Goal: Transaction & Acquisition: Purchase product/service

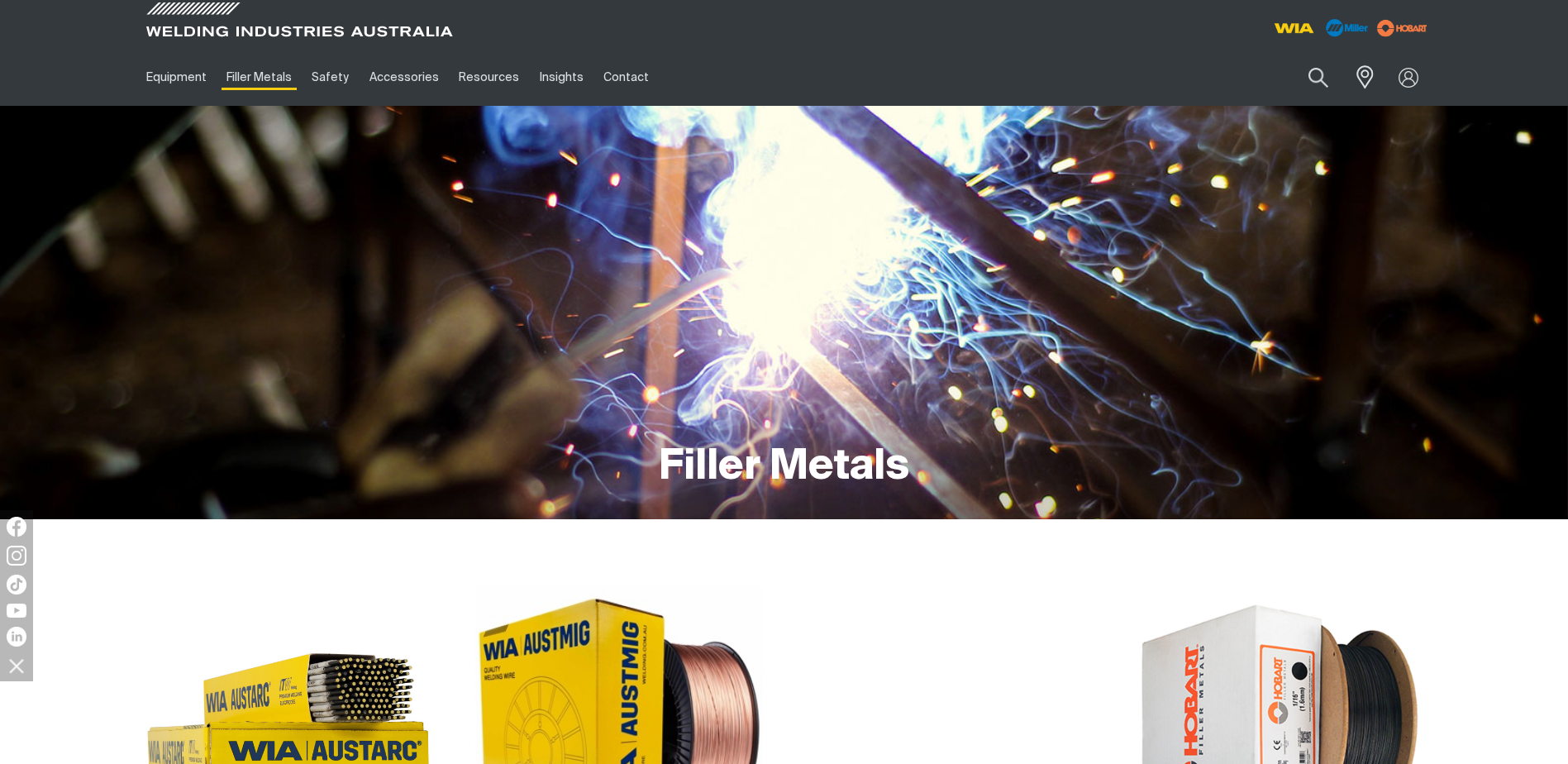
scroll to position [414, 0]
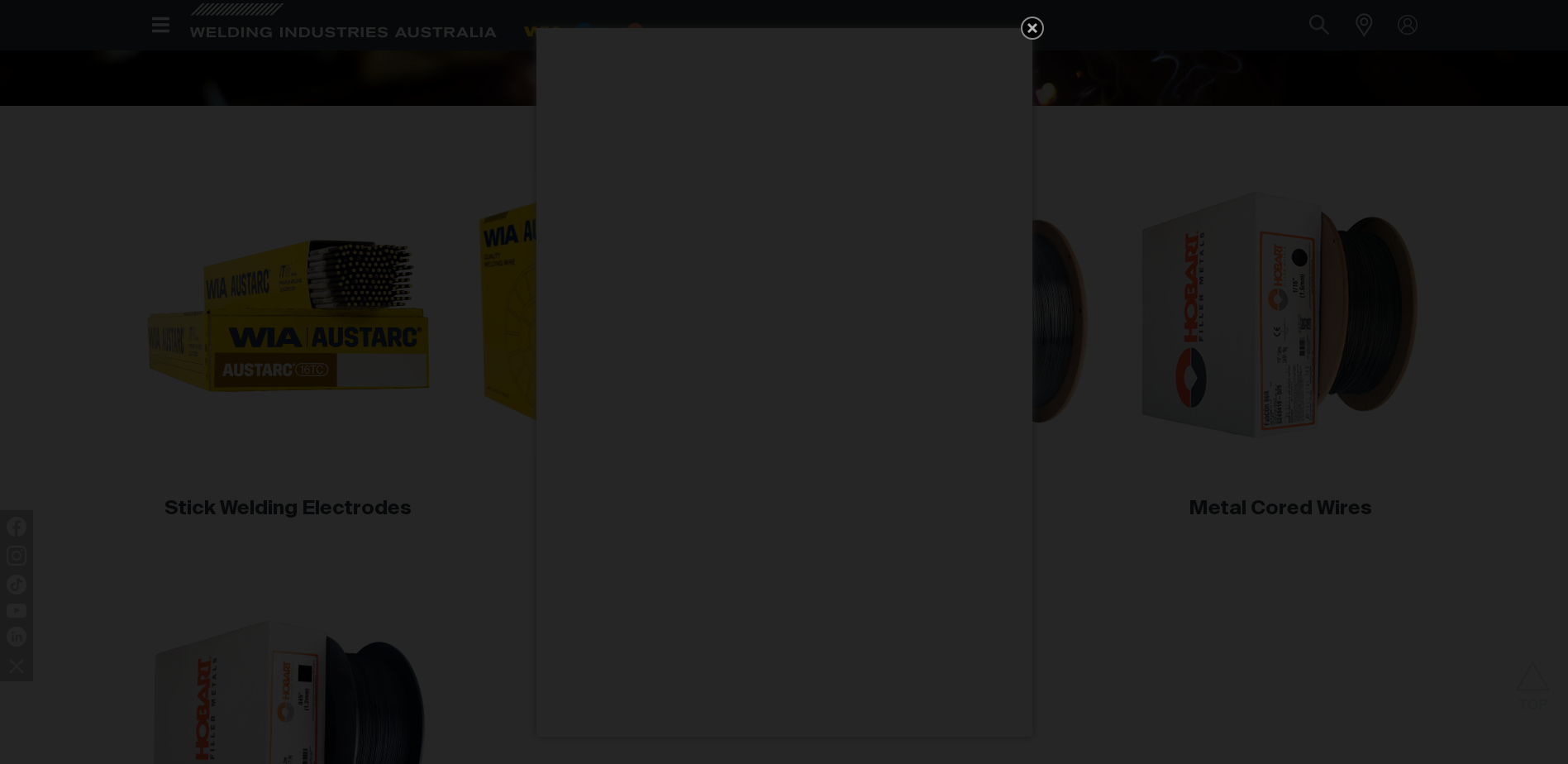
click at [1035, 25] on icon "Get 5 WIA Welding Guides Free!" at bounding box center [1032, 28] width 10 height 10
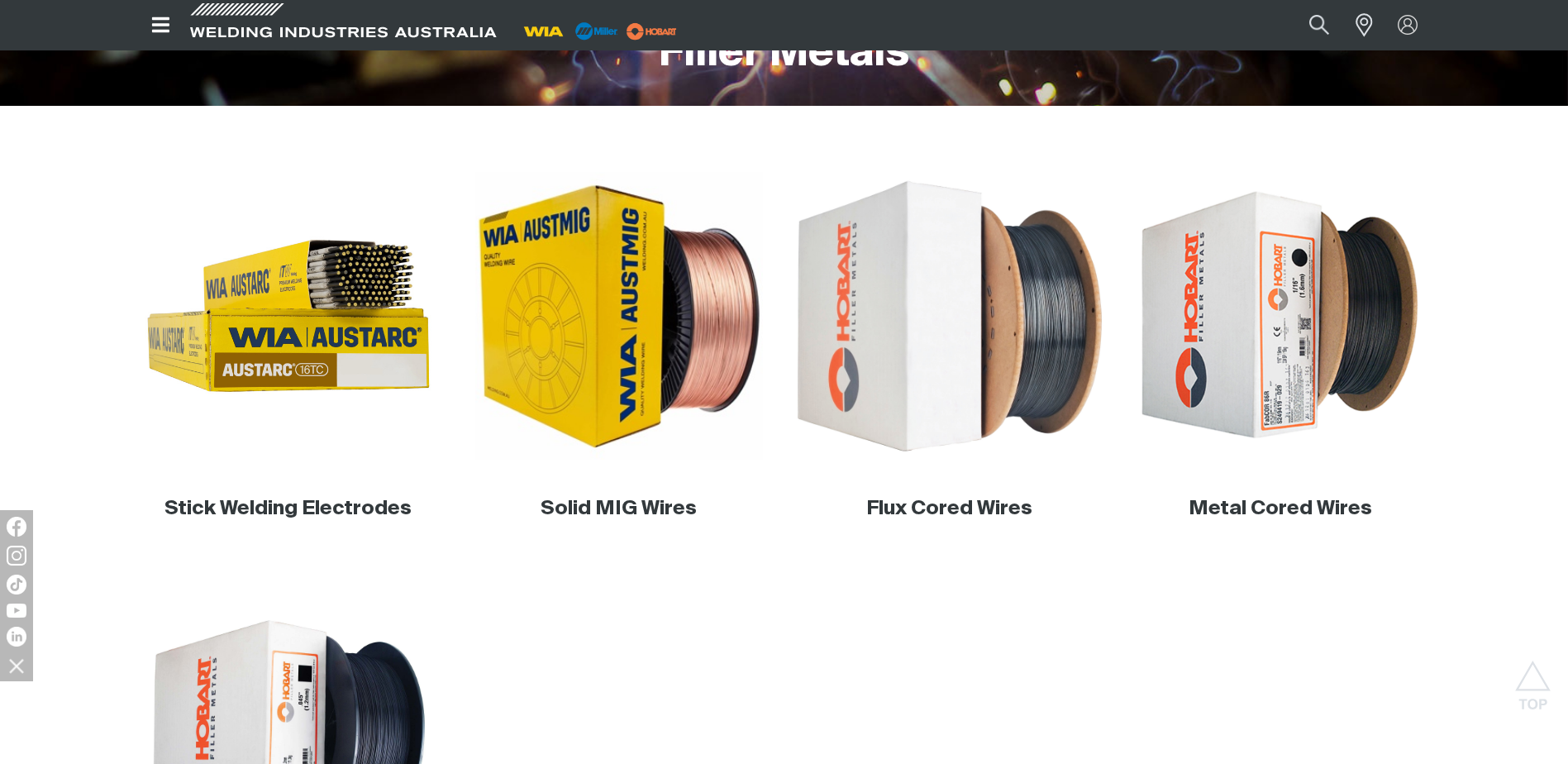
click at [996, 270] on img at bounding box center [949, 316] width 316 height 316
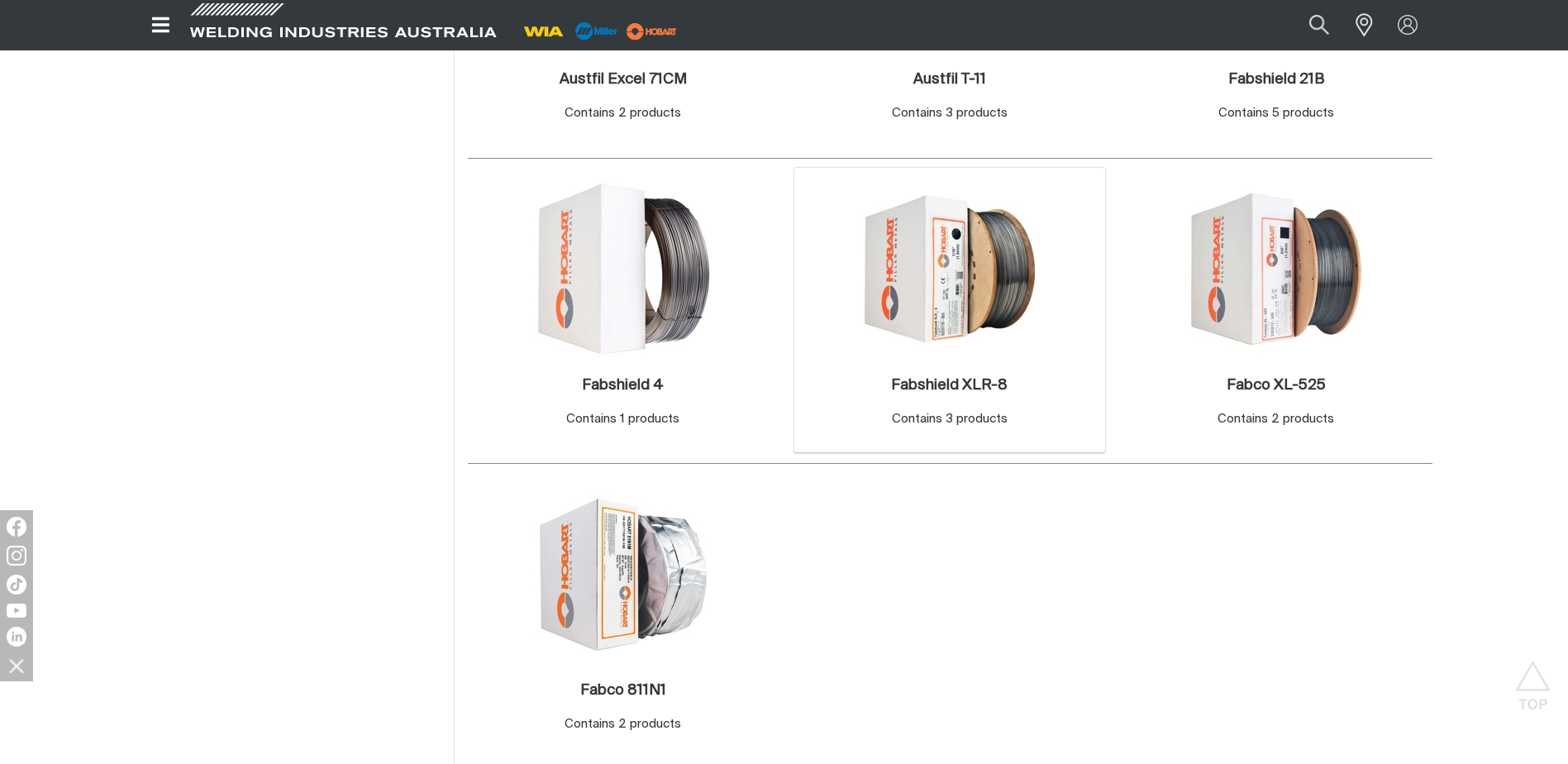
scroll to position [827, 0]
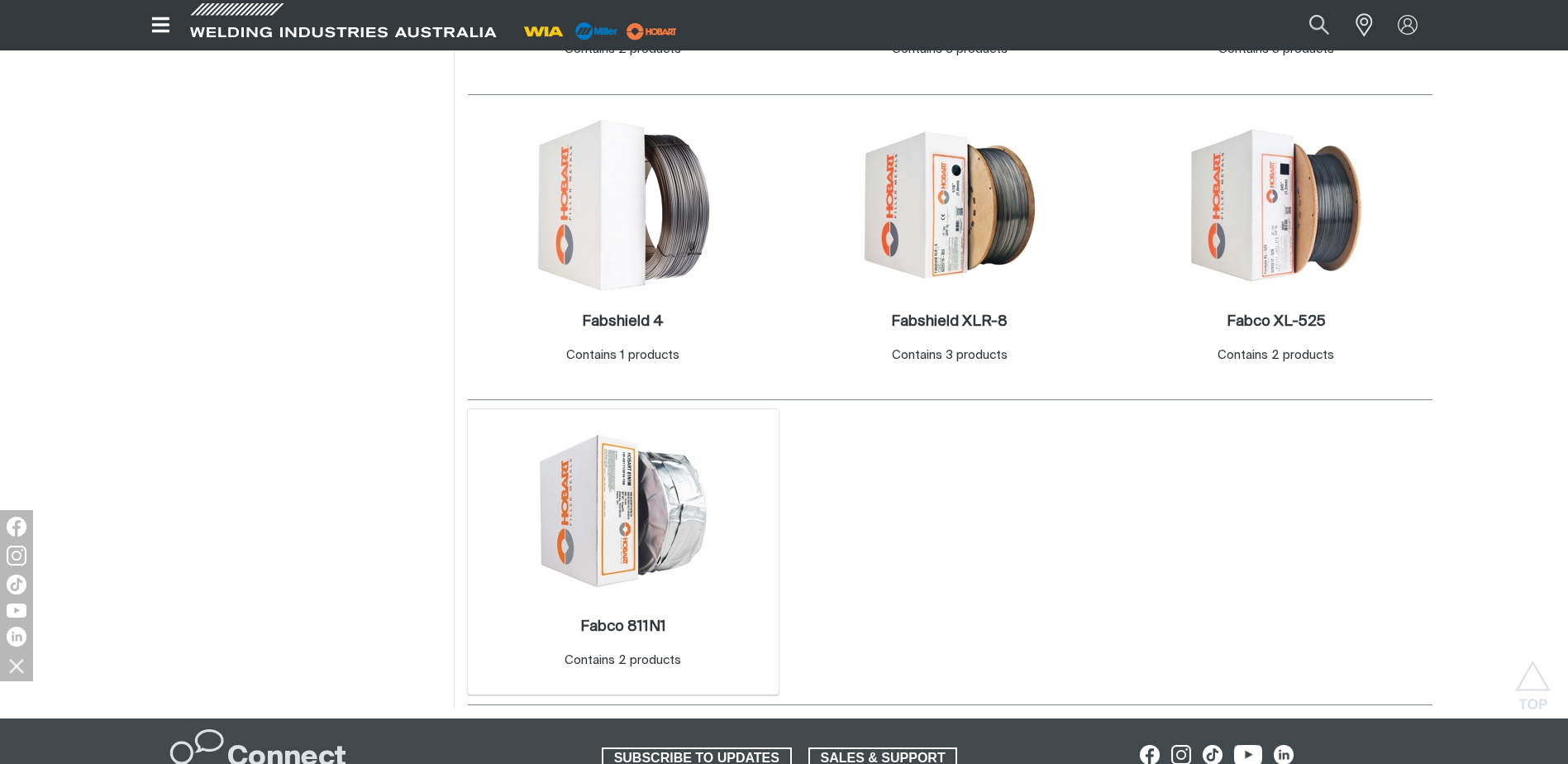
click at [587, 527] on img at bounding box center [623, 511] width 177 height 159
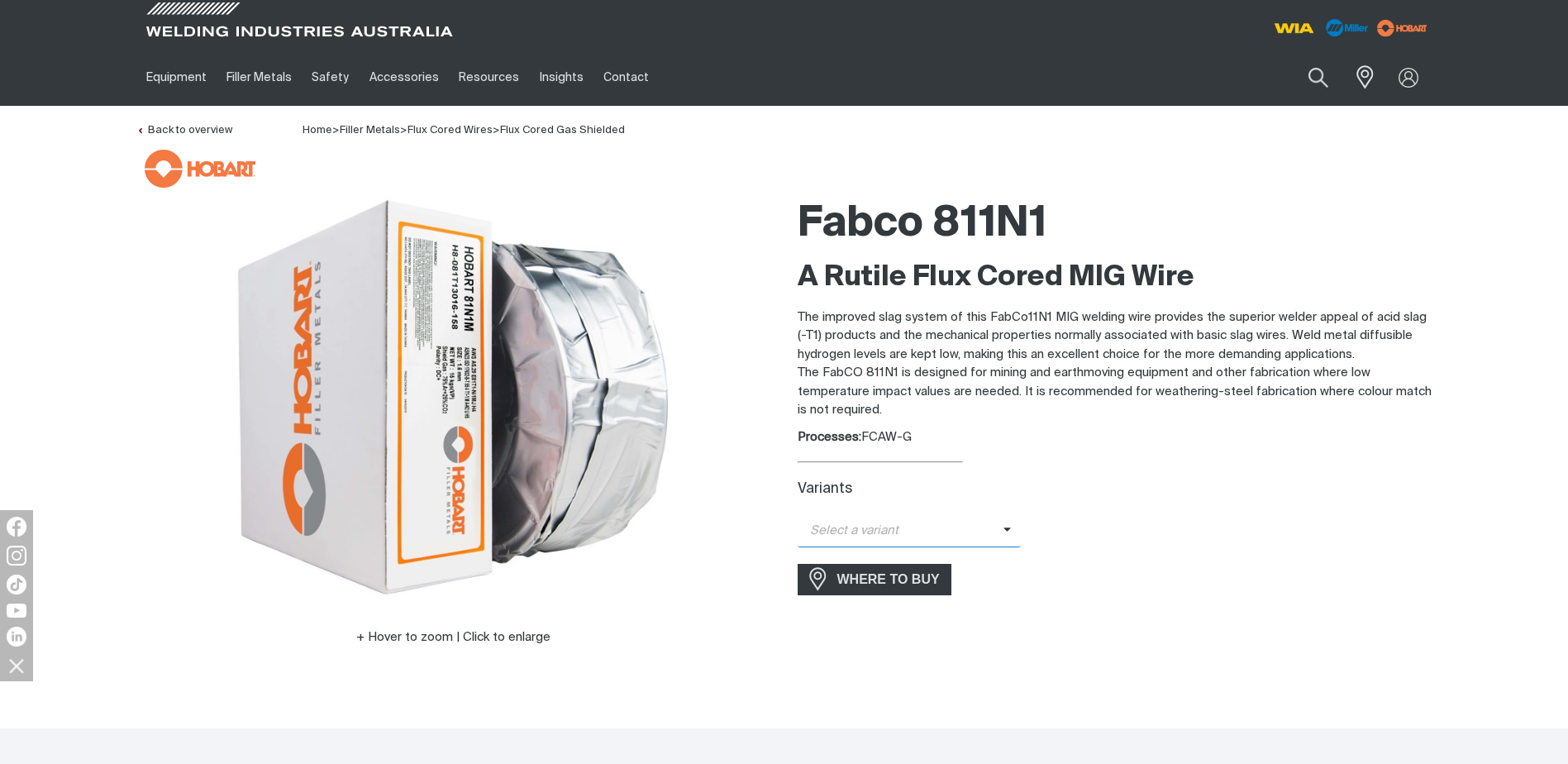
click at [944, 538] on span "Select a variant" at bounding box center [900, 531] width 206 height 19
click at [941, 584] on span "FabCo 811N1 - 1.6mm (15kg)" at bounding box center [909, 584] width 224 height 25
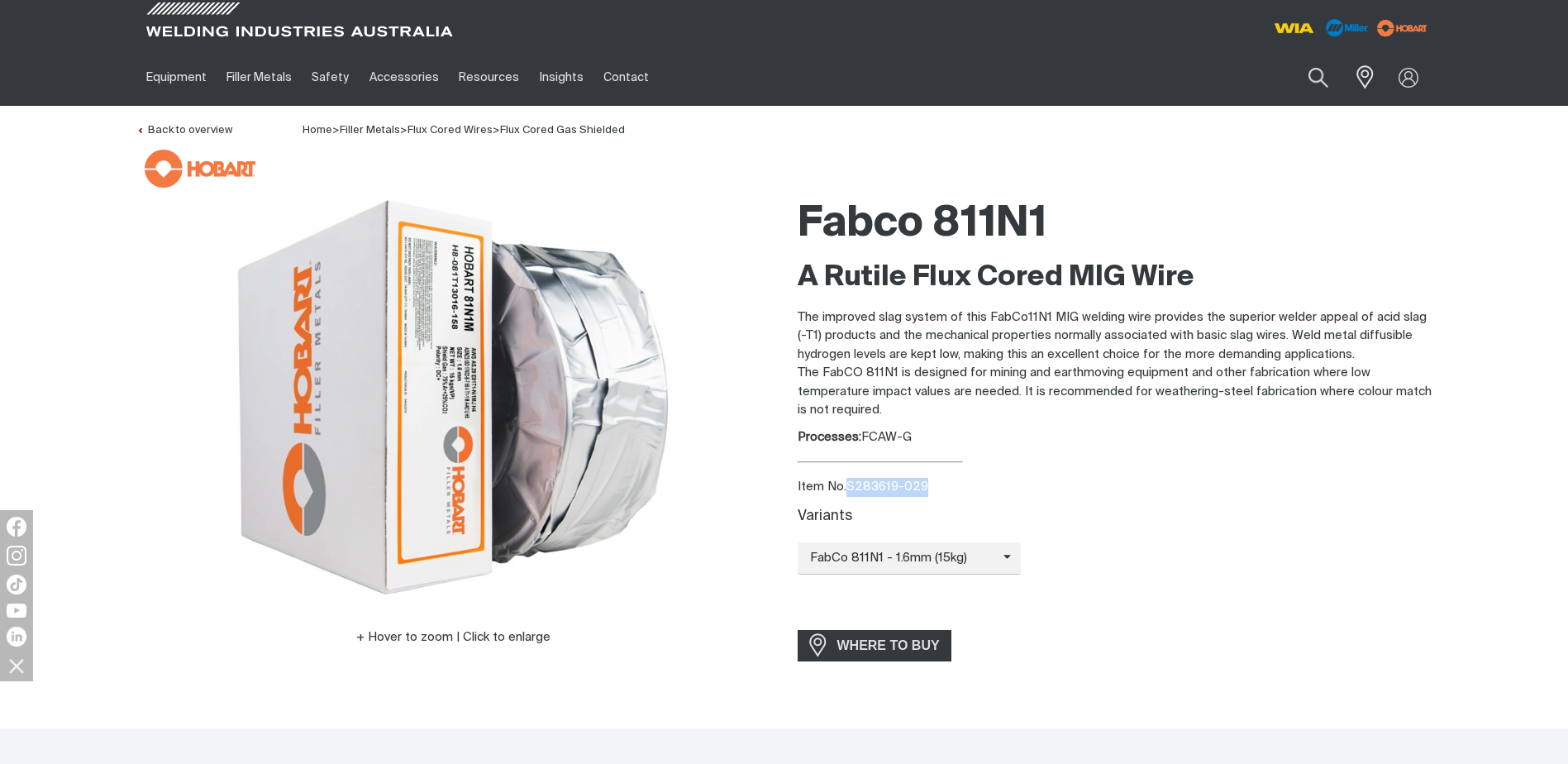
drag, startPoint x: 930, startPoint y: 484, endPoint x: 850, endPoint y: 489, distance: 80.2
click at [850, 489] on div "Item No. S283619-029" at bounding box center [1115, 487] width 635 height 19
copy div "S283619-029"
click at [755, 150] on div at bounding box center [788, 168] width 1288 height 38
drag, startPoint x: 474, startPoint y: 129, endPoint x: 487, endPoint y: 131, distance: 13.2
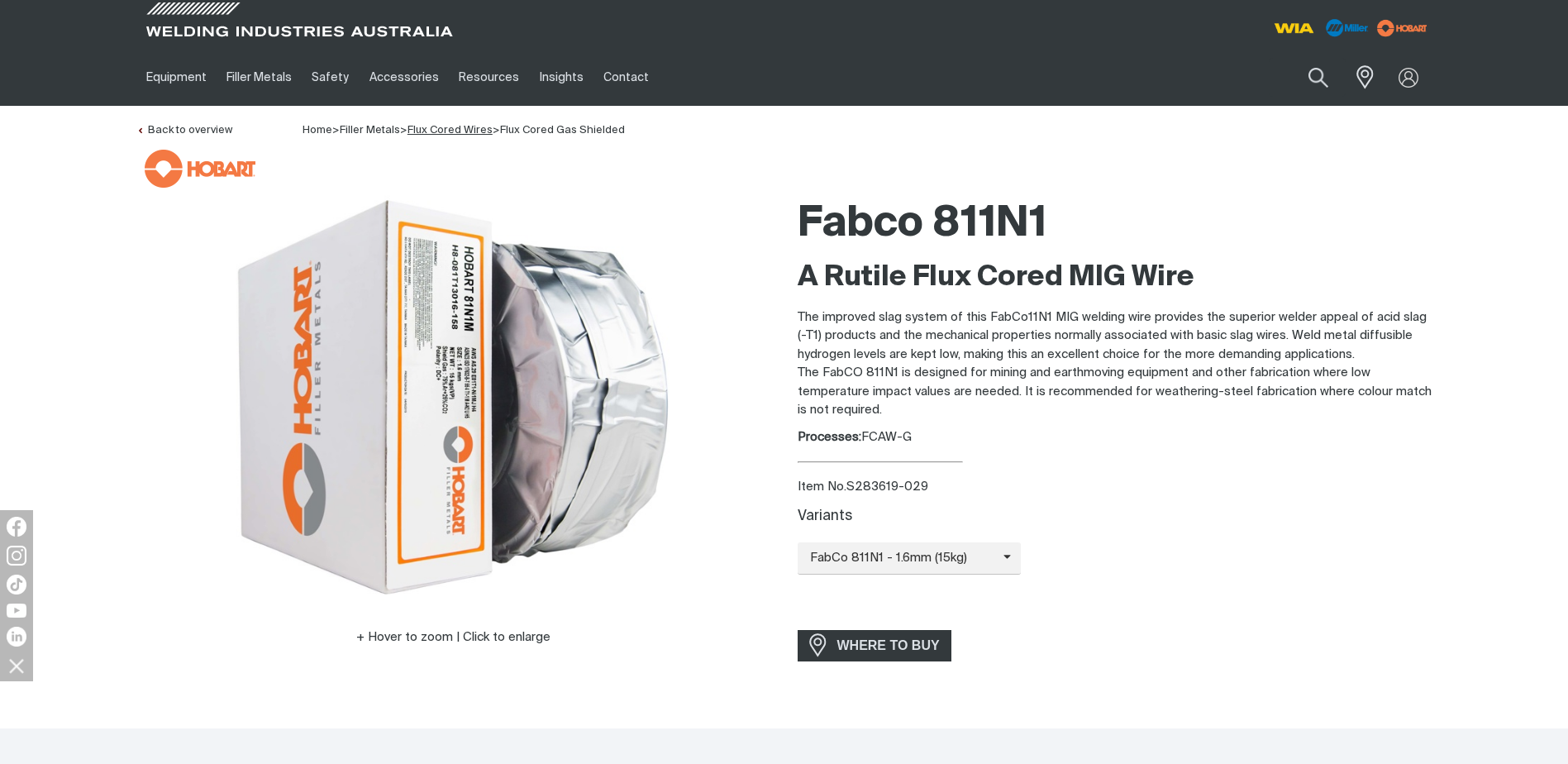
click at [474, 129] on link "Flux Cored Wires" at bounding box center [450, 130] width 85 height 11
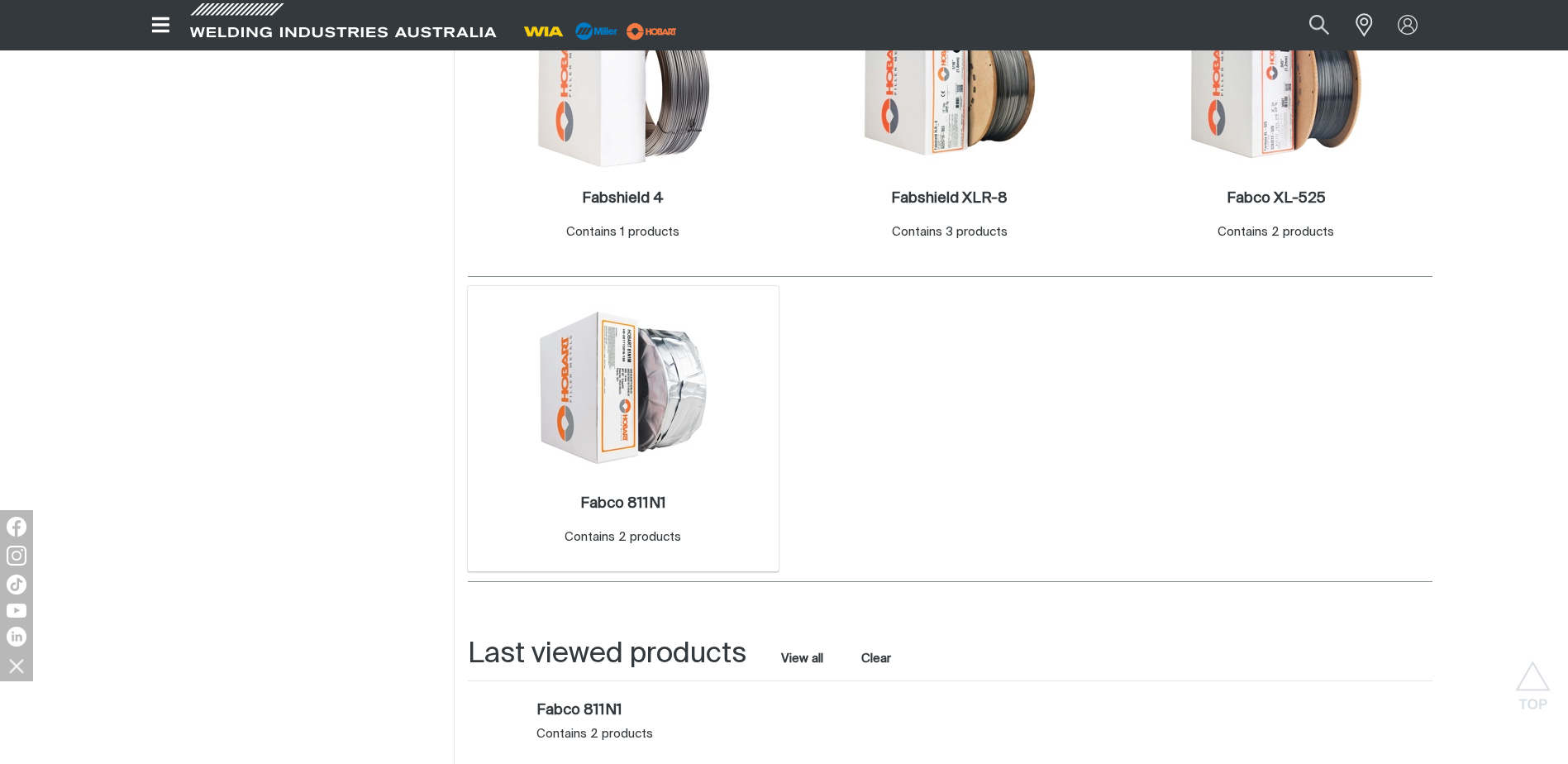
scroll to position [992, 0]
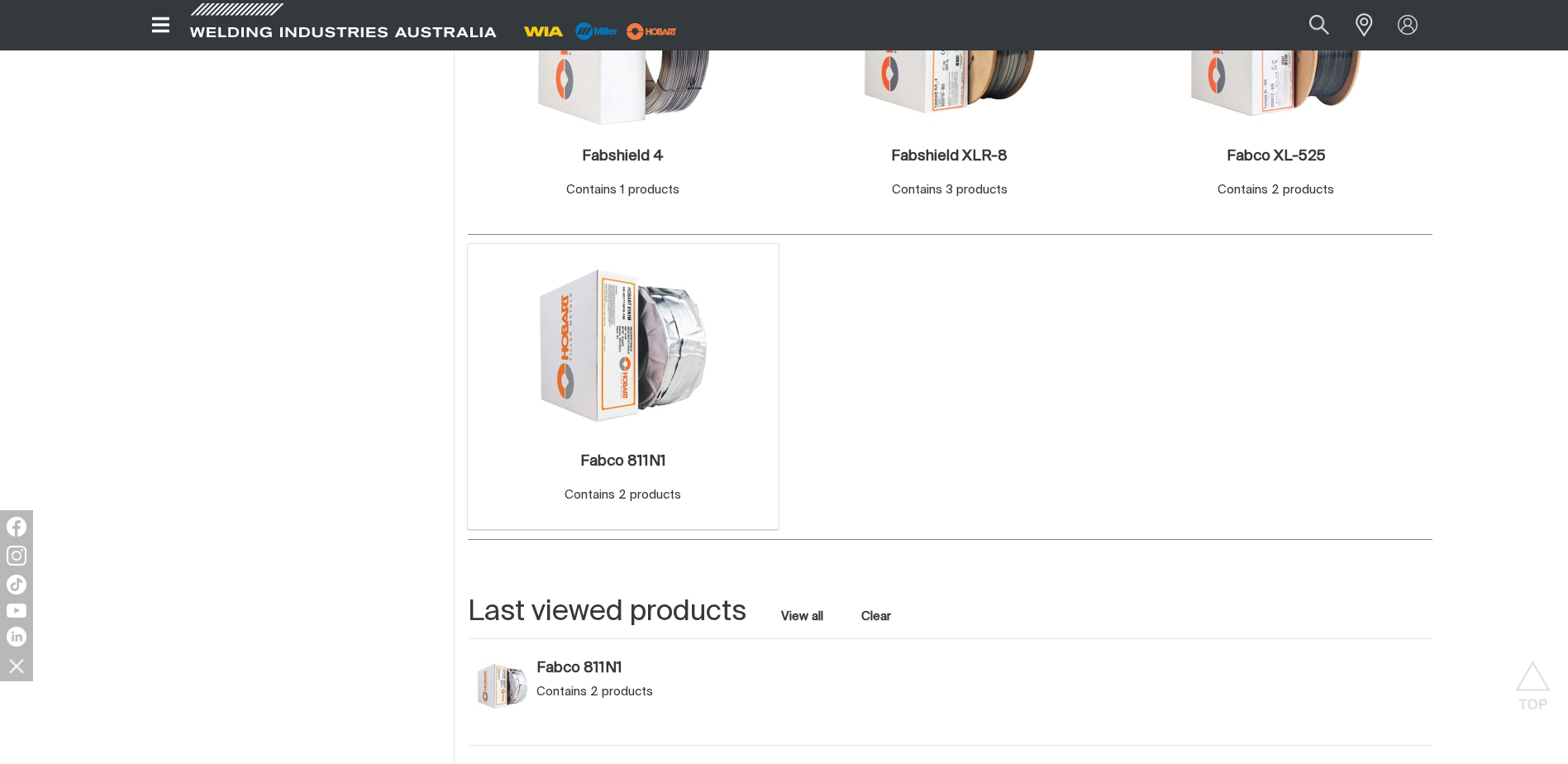
click at [600, 370] on img at bounding box center [623, 345] width 177 height 159
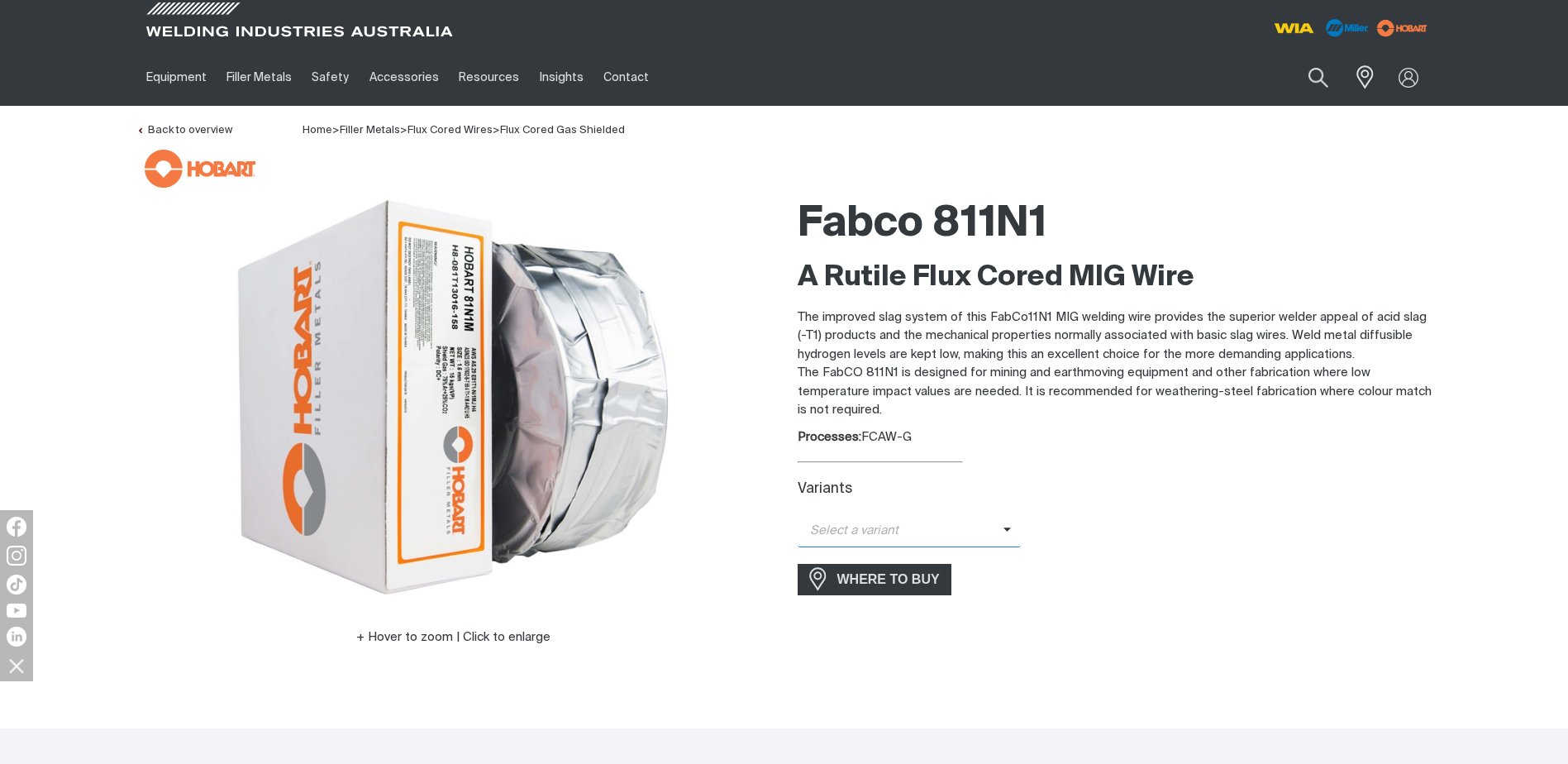
click at [944, 515] on span "Select a variant" at bounding box center [909, 531] width 224 height 32
click at [902, 591] on span "FabCo 811N1 - 1.6mm (15kg)" at bounding box center [909, 584] width 224 height 25
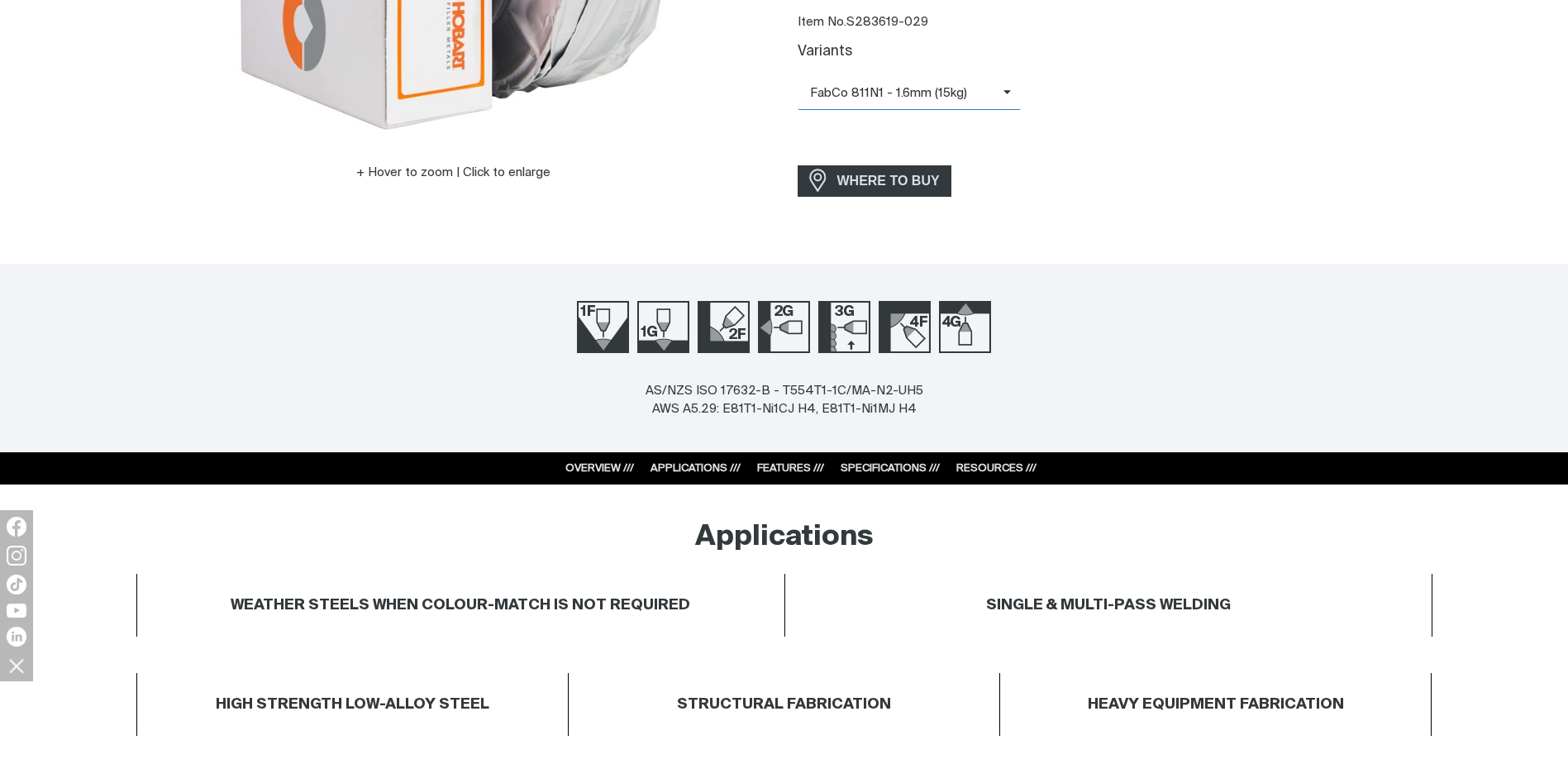
scroll to position [661, 0]
